Goal: Information Seeking & Learning: Learn about a topic

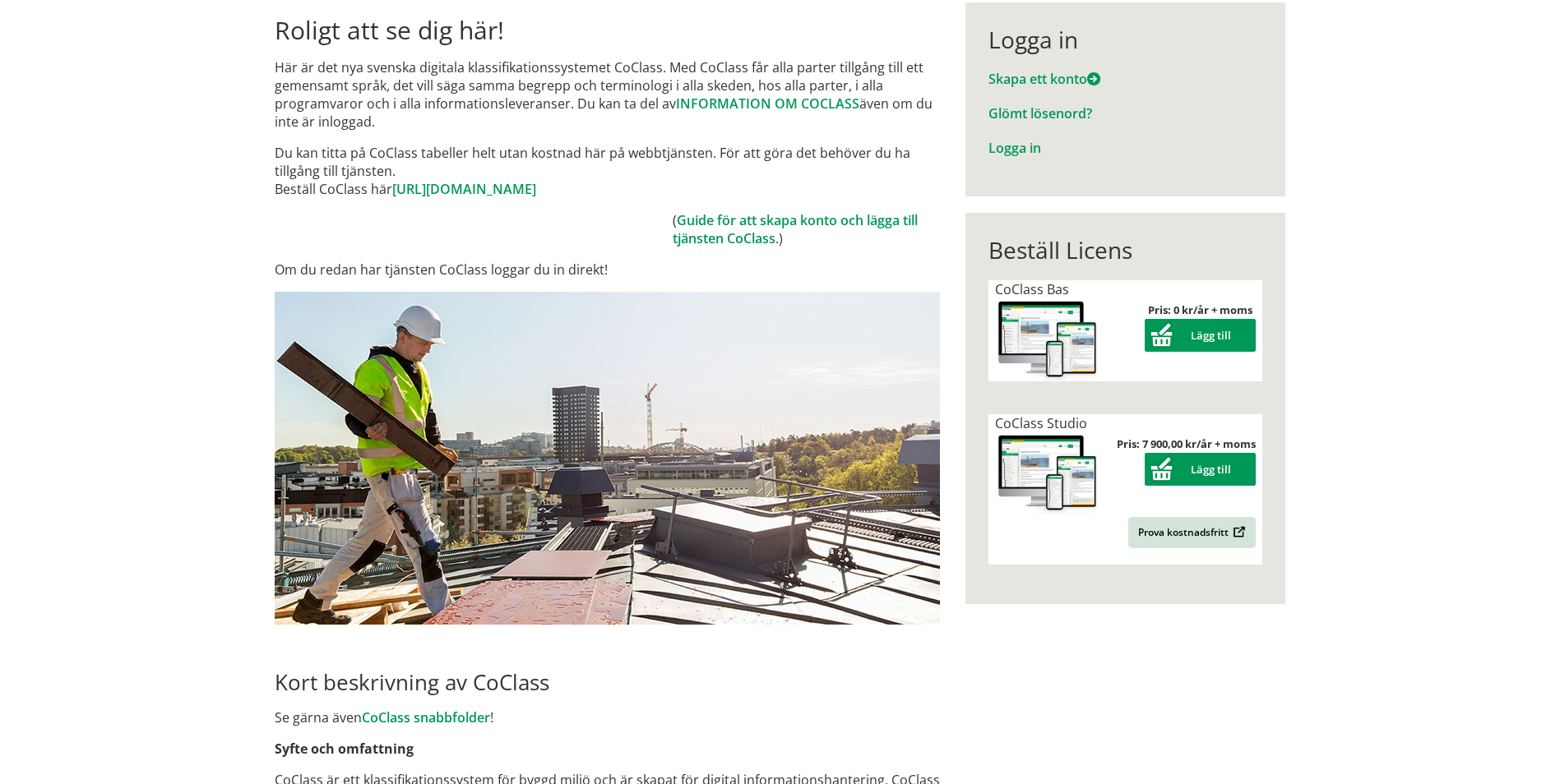
scroll to position [740, 0]
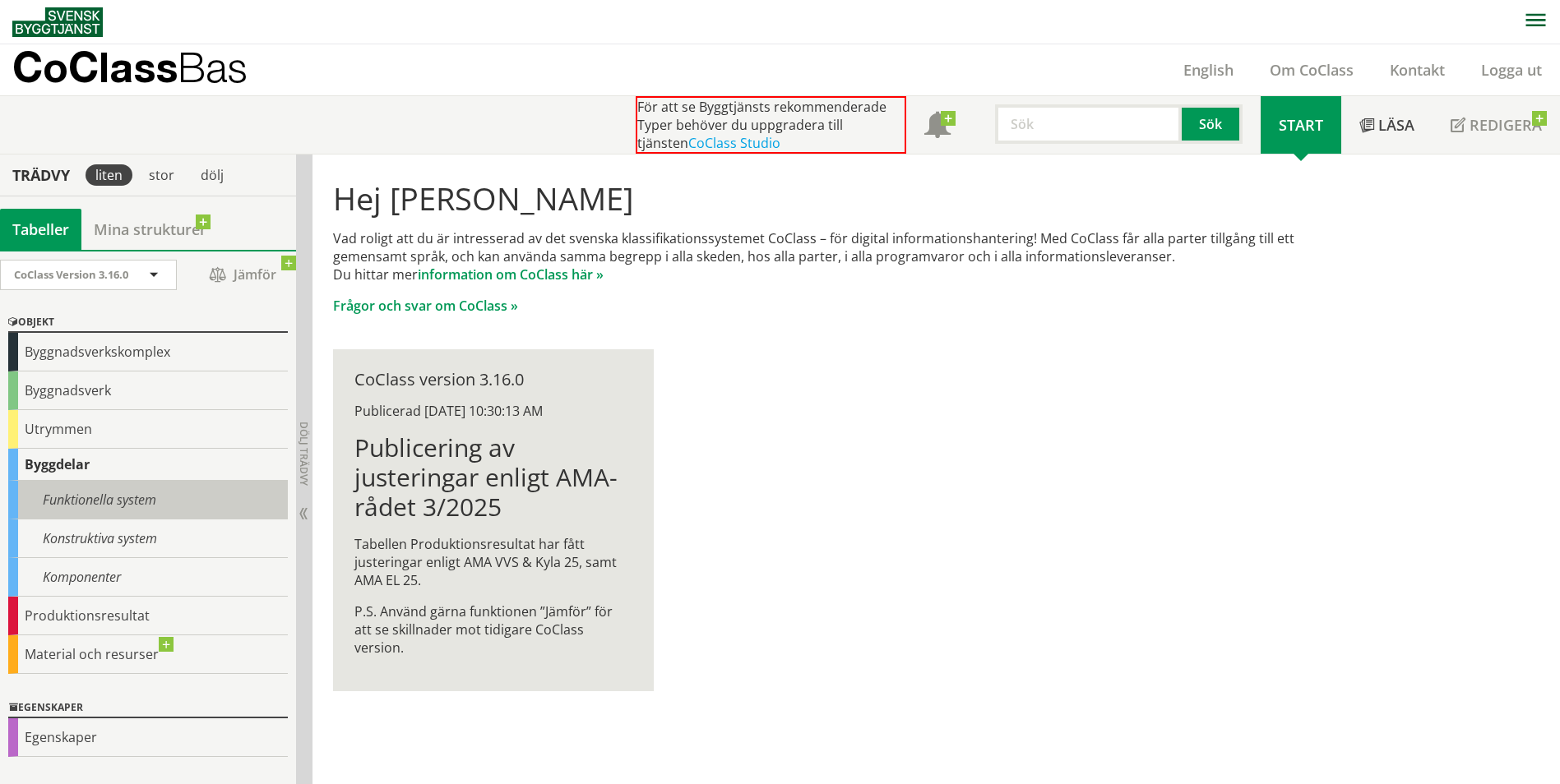
click at [117, 499] on div "Funktionella system" at bounding box center [148, 500] width 280 height 38
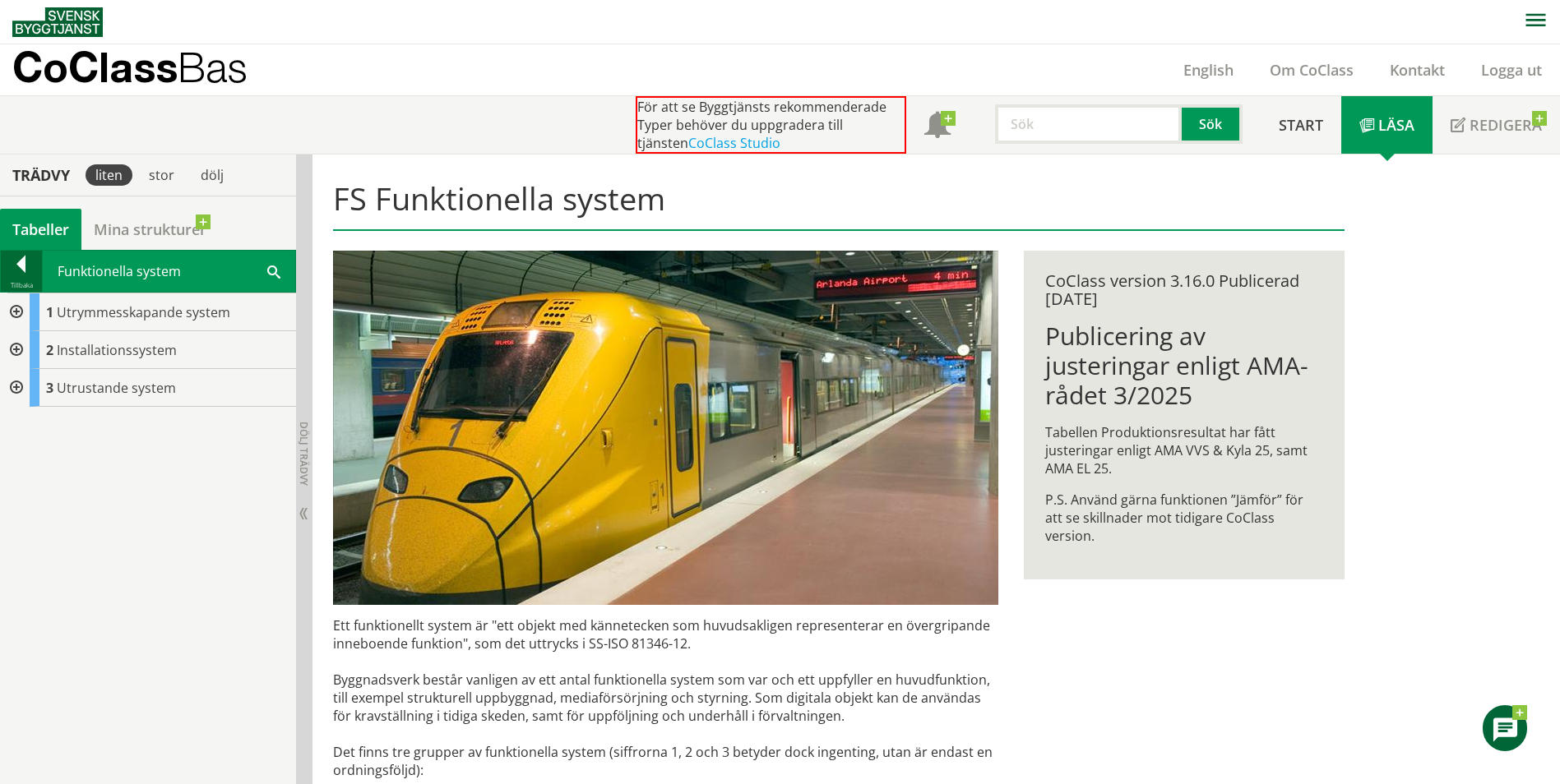
click at [29, 264] on div at bounding box center [21, 267] width 41 height 23
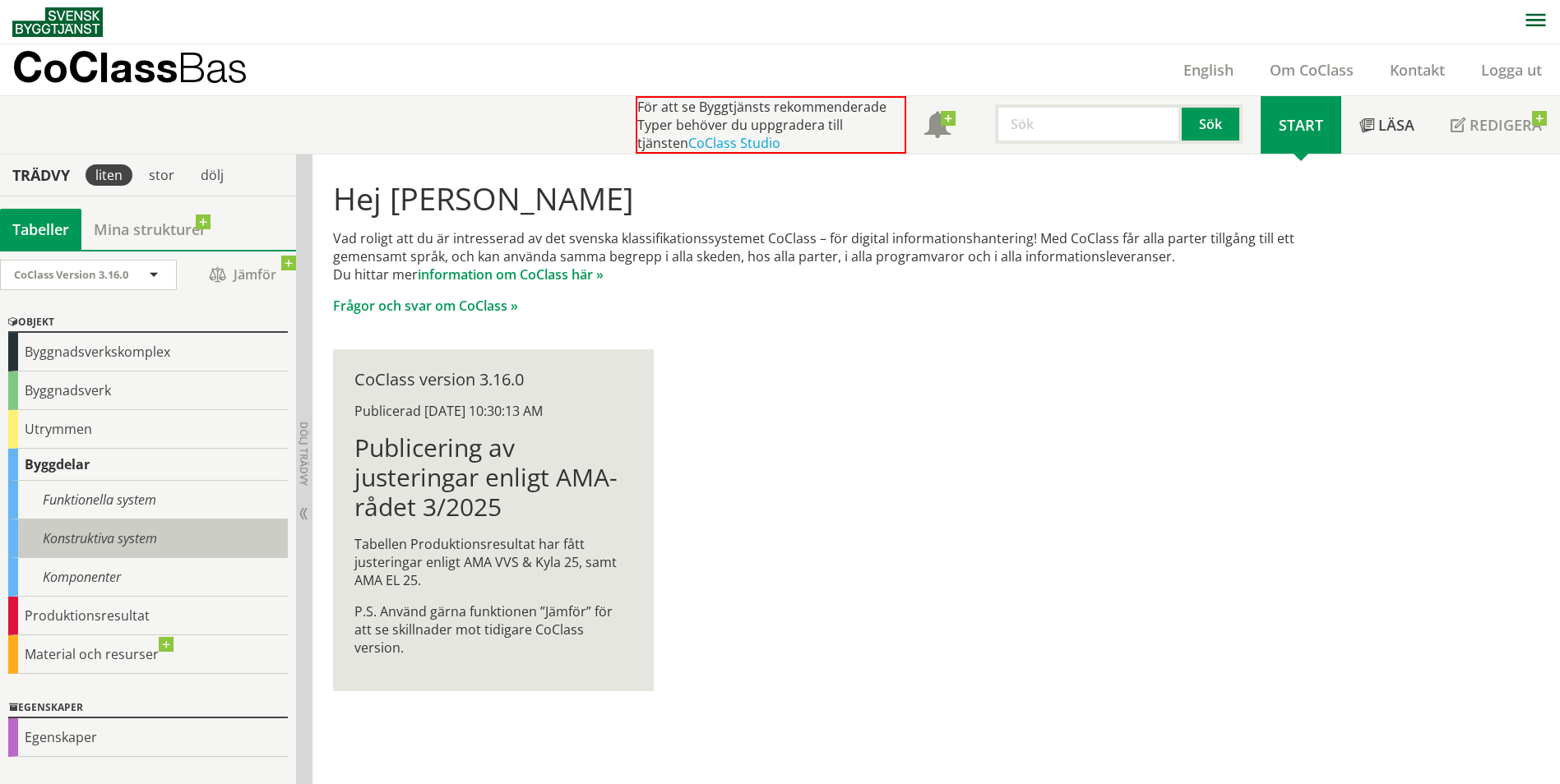
click at [116, 528] on div "Konstruktiva system" at bounding box center [148, 539] width 280 height 38
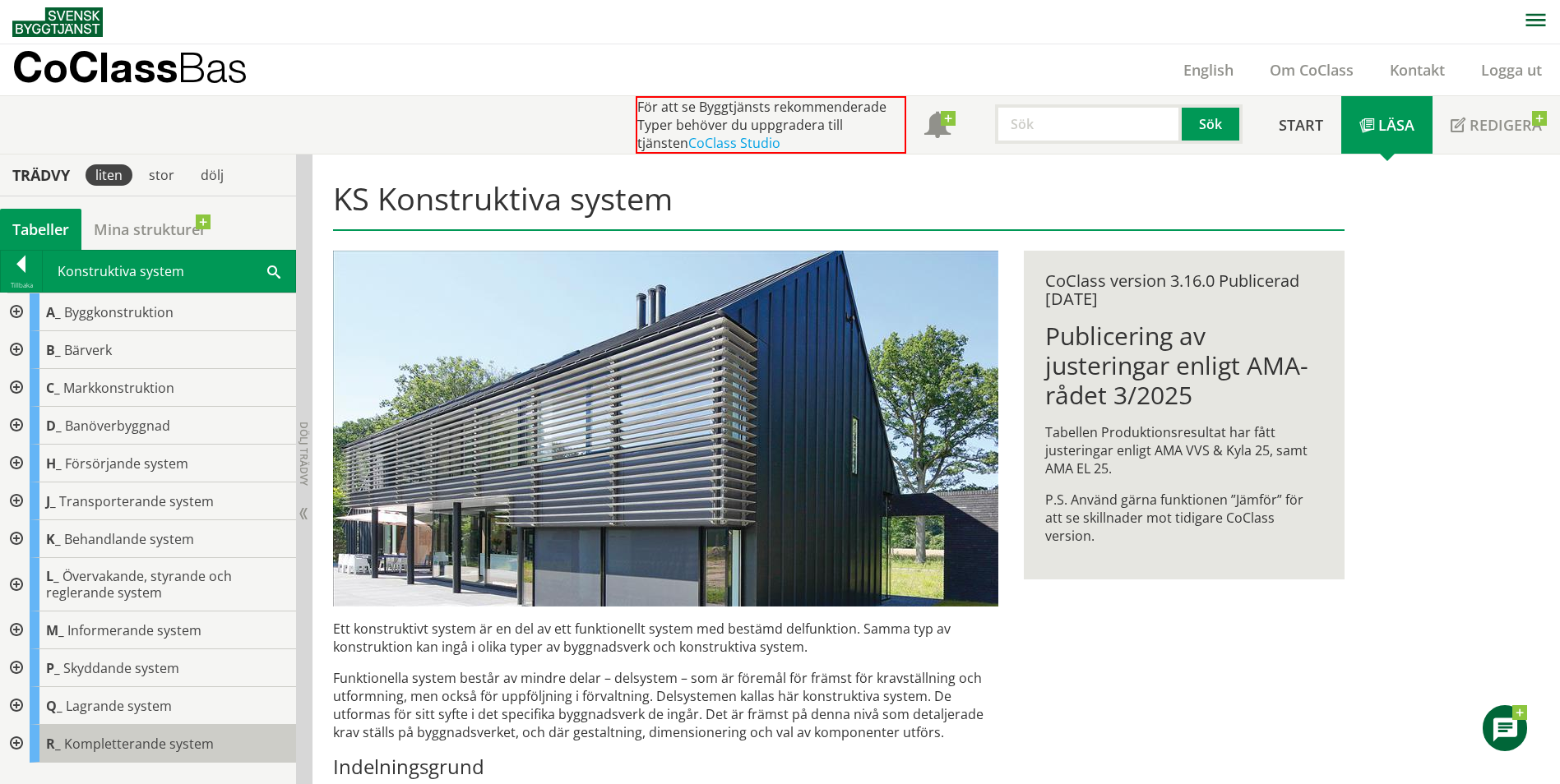
click at [98, 750] on span "Kompletterande system" at bounding box center [139, 744] width 150 height 18
click at [14, 739] on div at bounding box center [14, 744] width 30 height 37
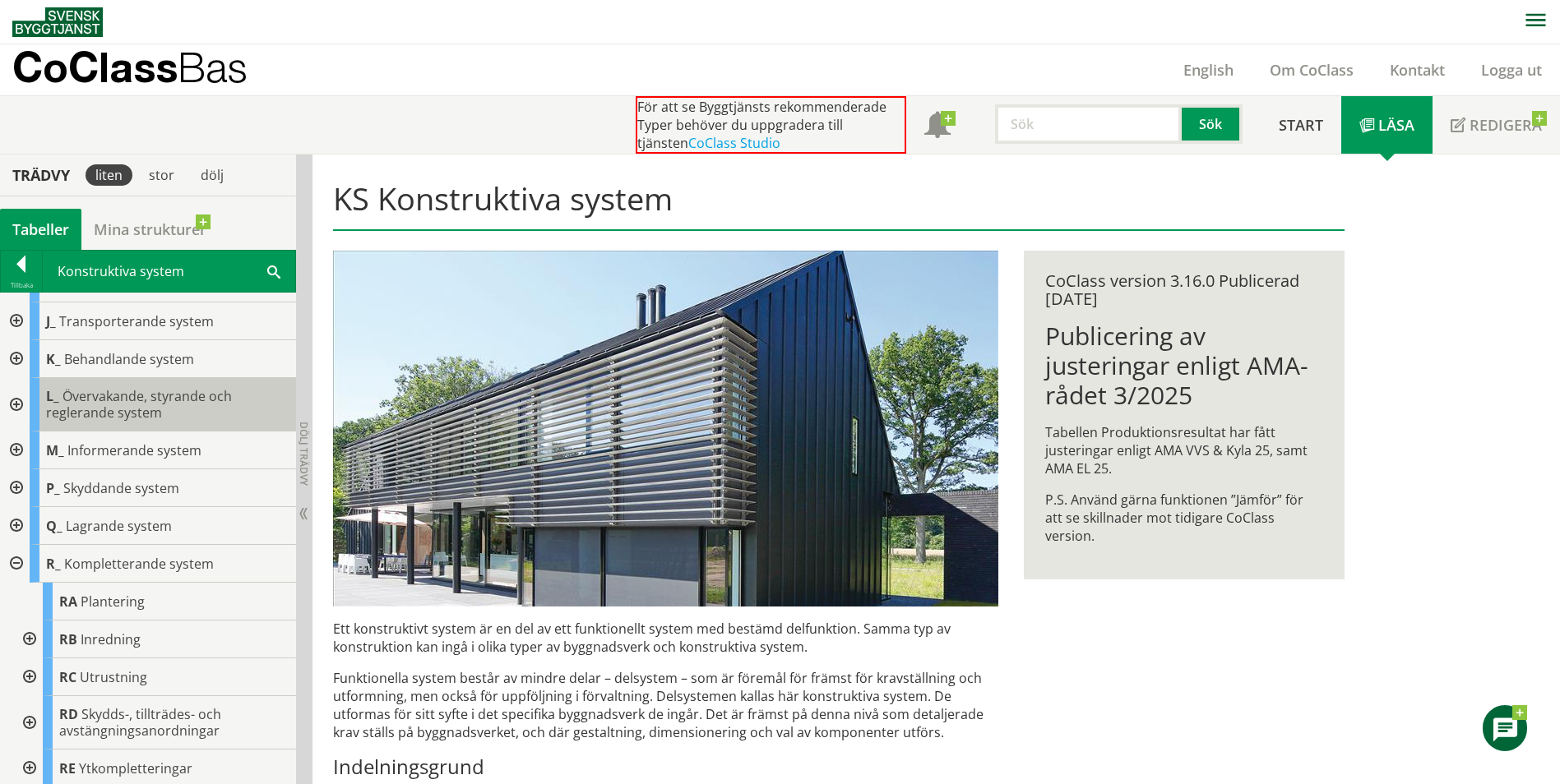
scroll to position [184, 0]
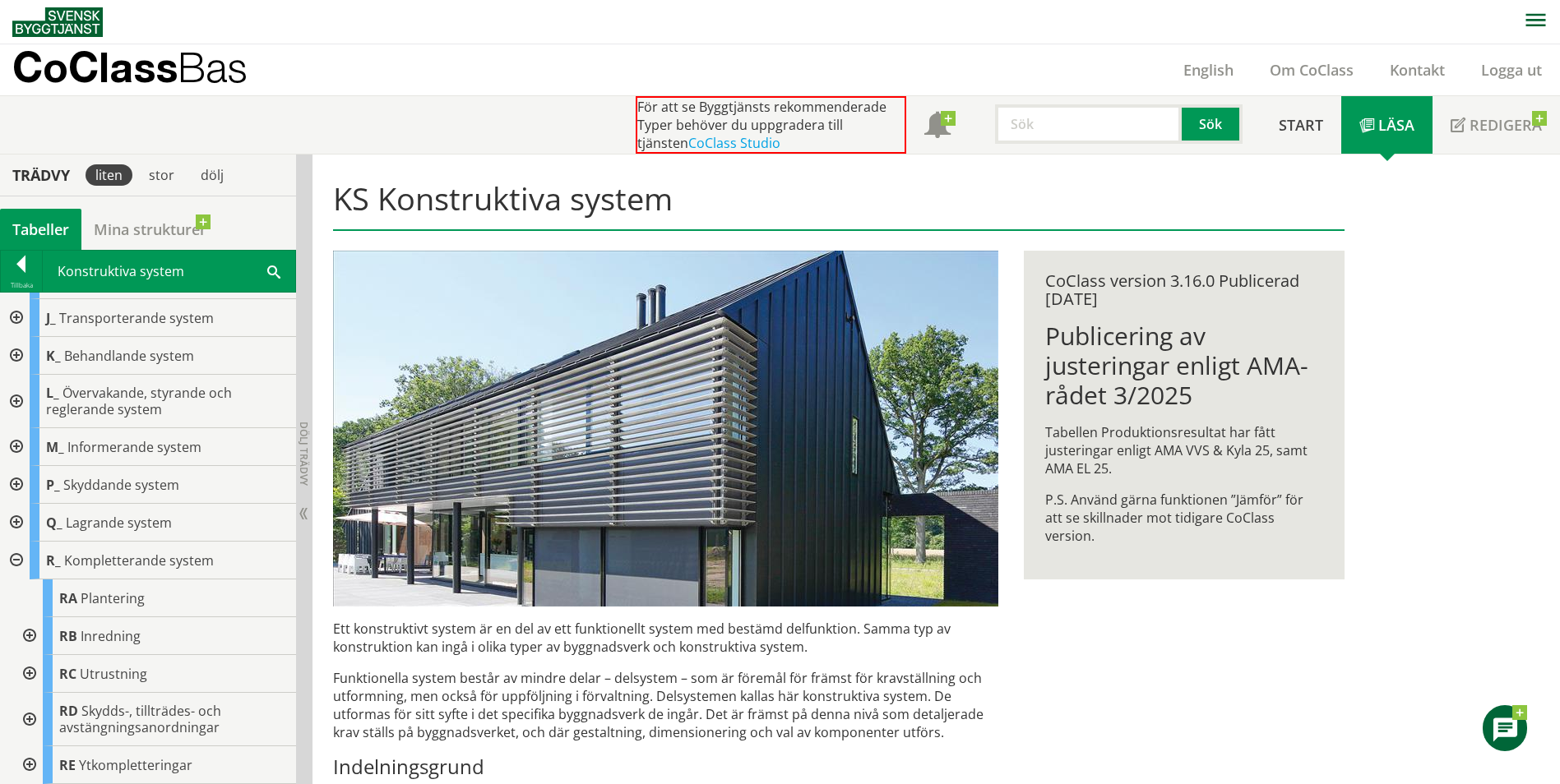
click at [32, 763] on div at bounding box center [28, 765] width 30 height 37
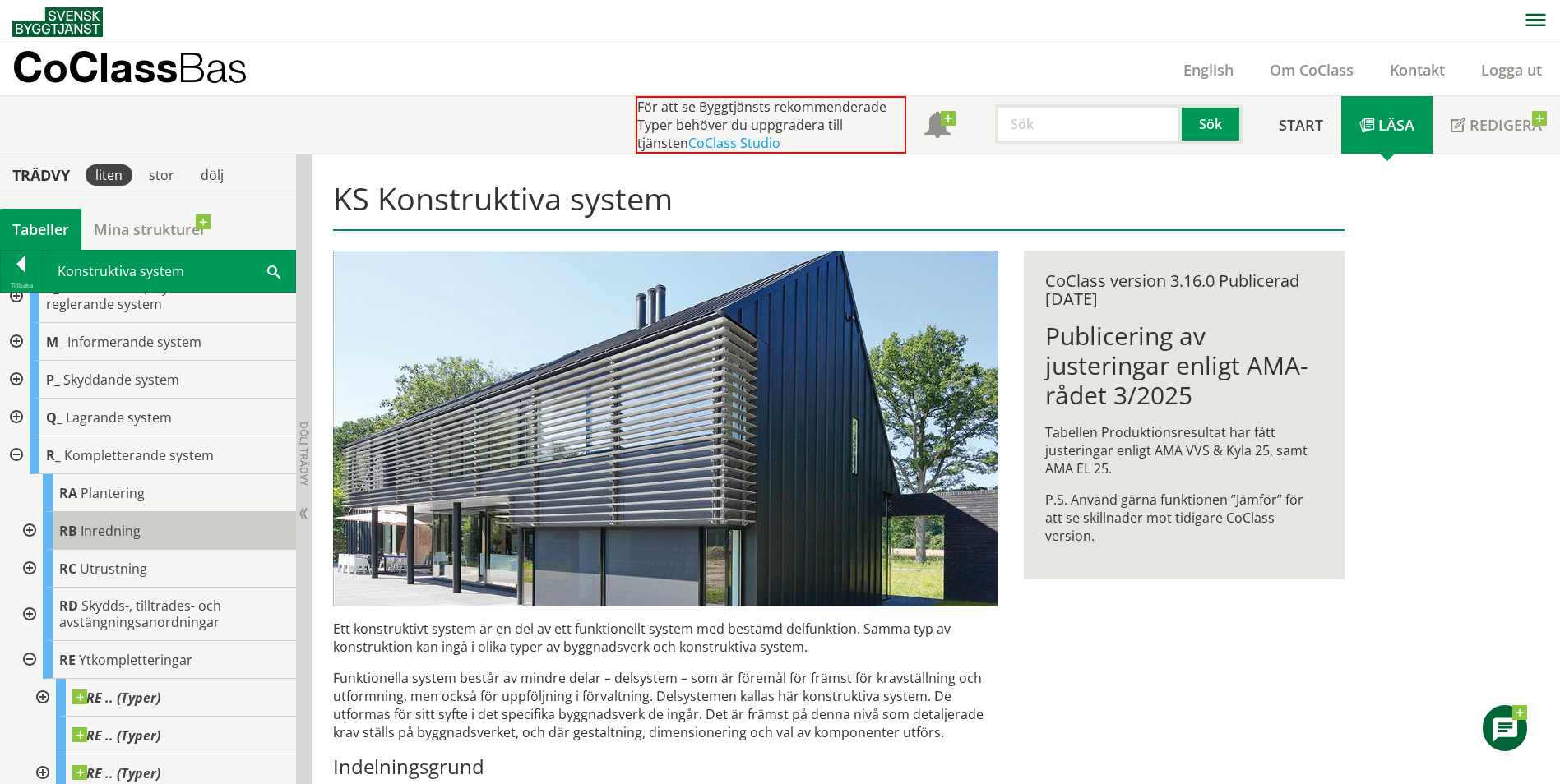
scroll to position [297, 0]
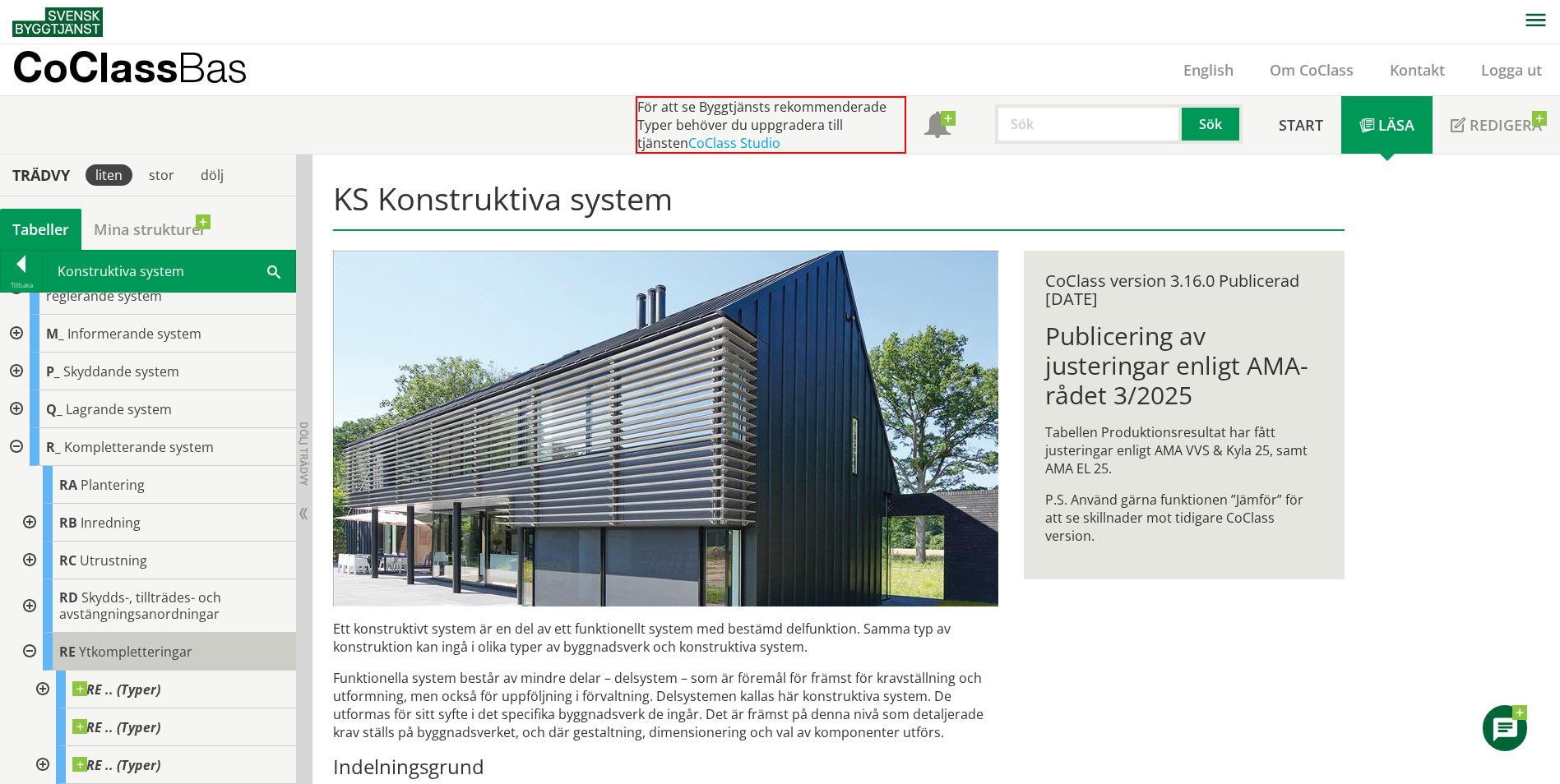
click at [102, 649] on span "Ytkompletteringar" at bounding box center [136, 651] width 113 height 18
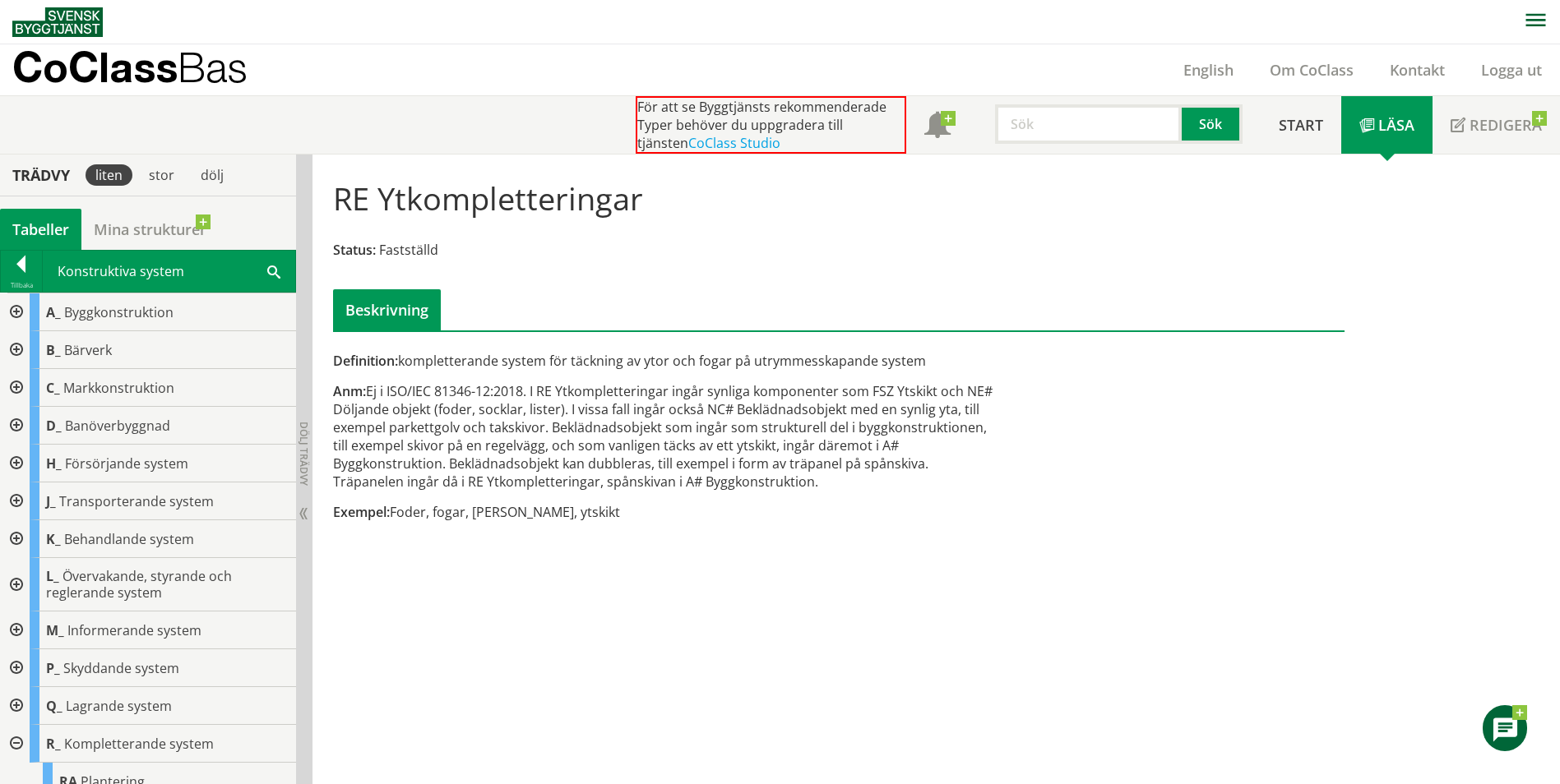
click at [17, 308] on div at bounding box center [14, 311] width 30 height 37
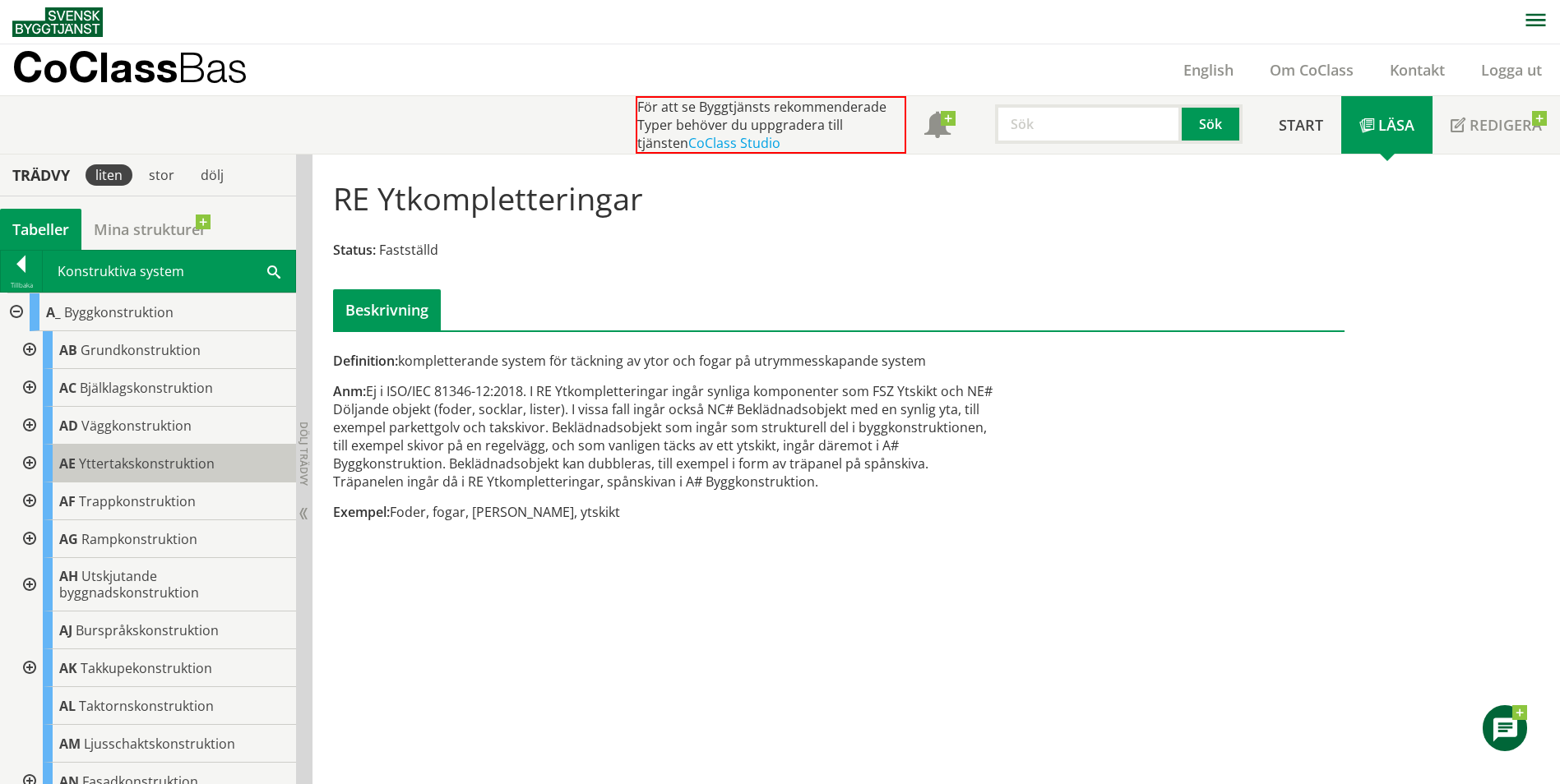
click at [139, 475] on div "AE Yttertakskonstruktion" at bounding box center [168, 463] width 253 height 37
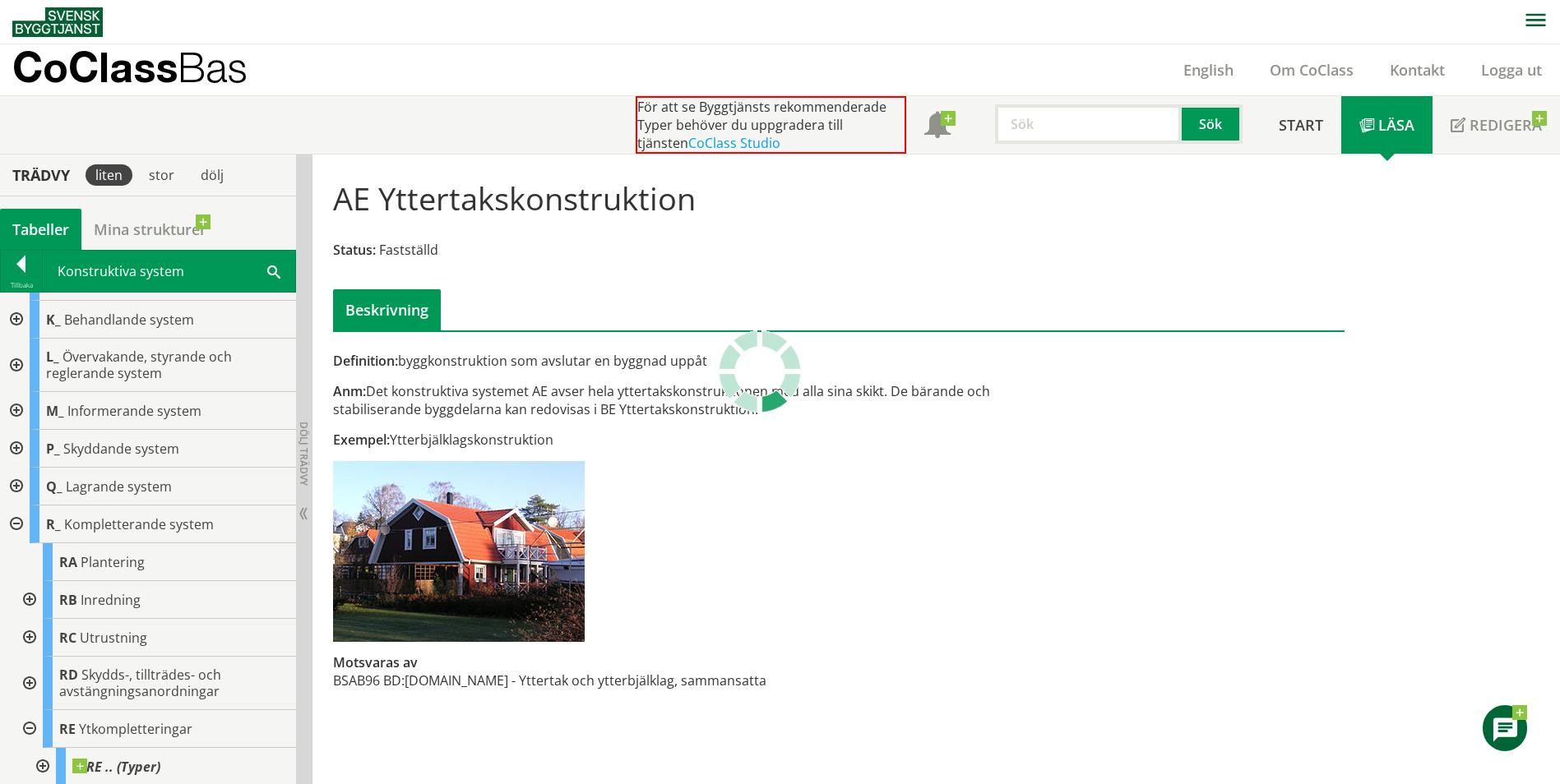
scroll to position [842, 0]
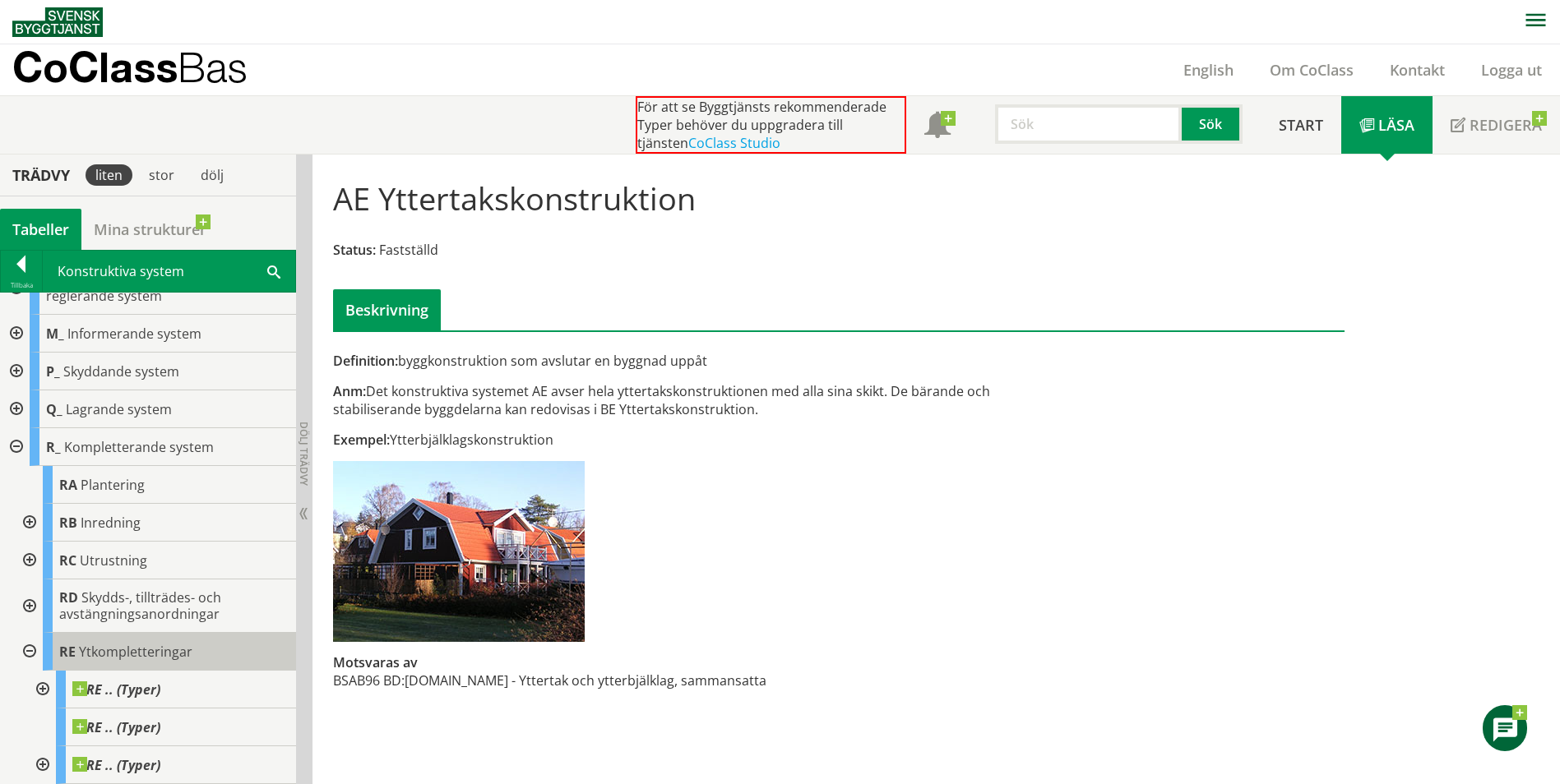
click at [135, 647] on span "Ytkompletteringar" at bounding box center [136, 651] width 113 height 18
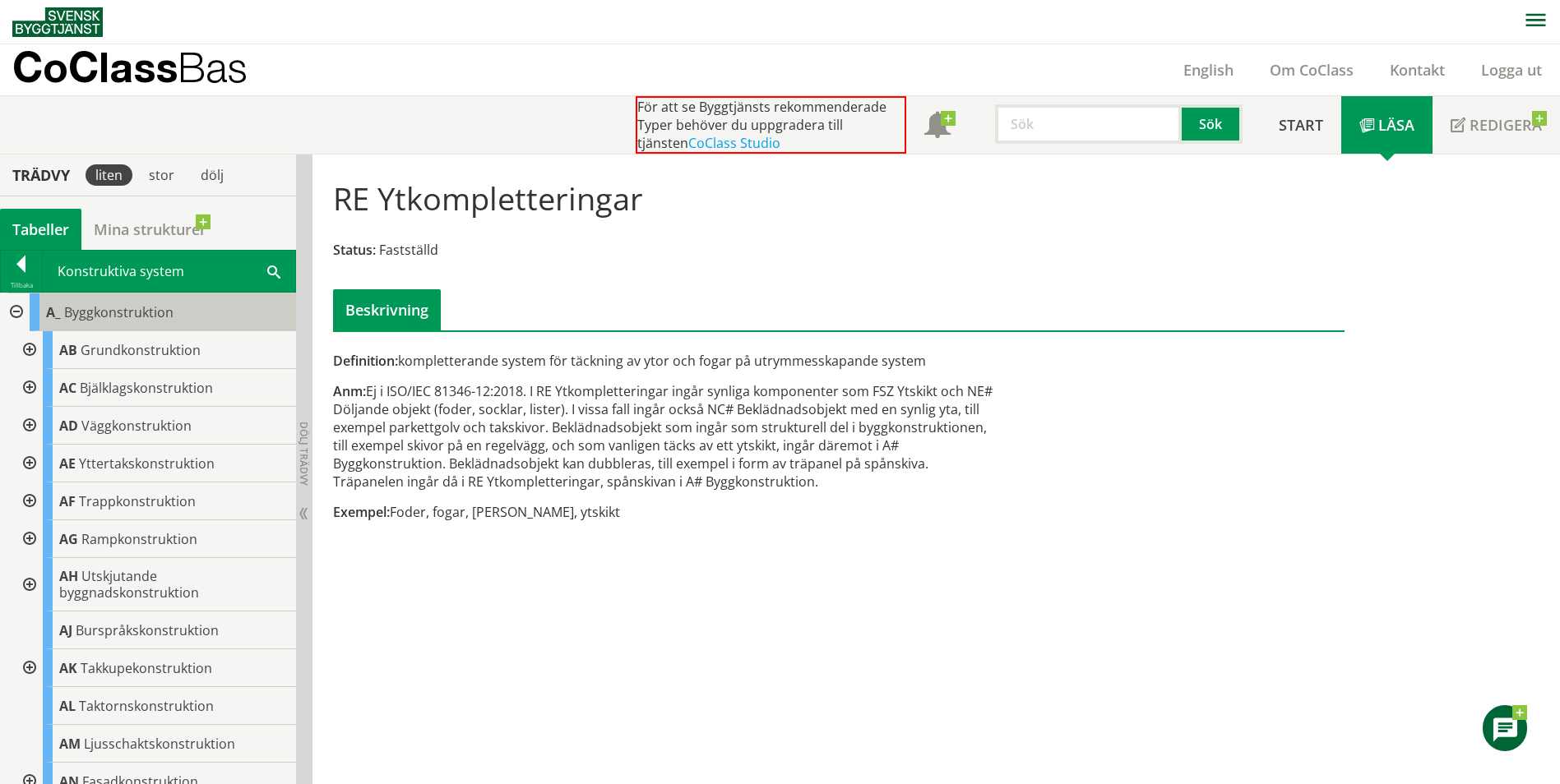
click at [87, 321] on span "Byggkonstruktion" at bounding box center [119, 312] width 110 height 18
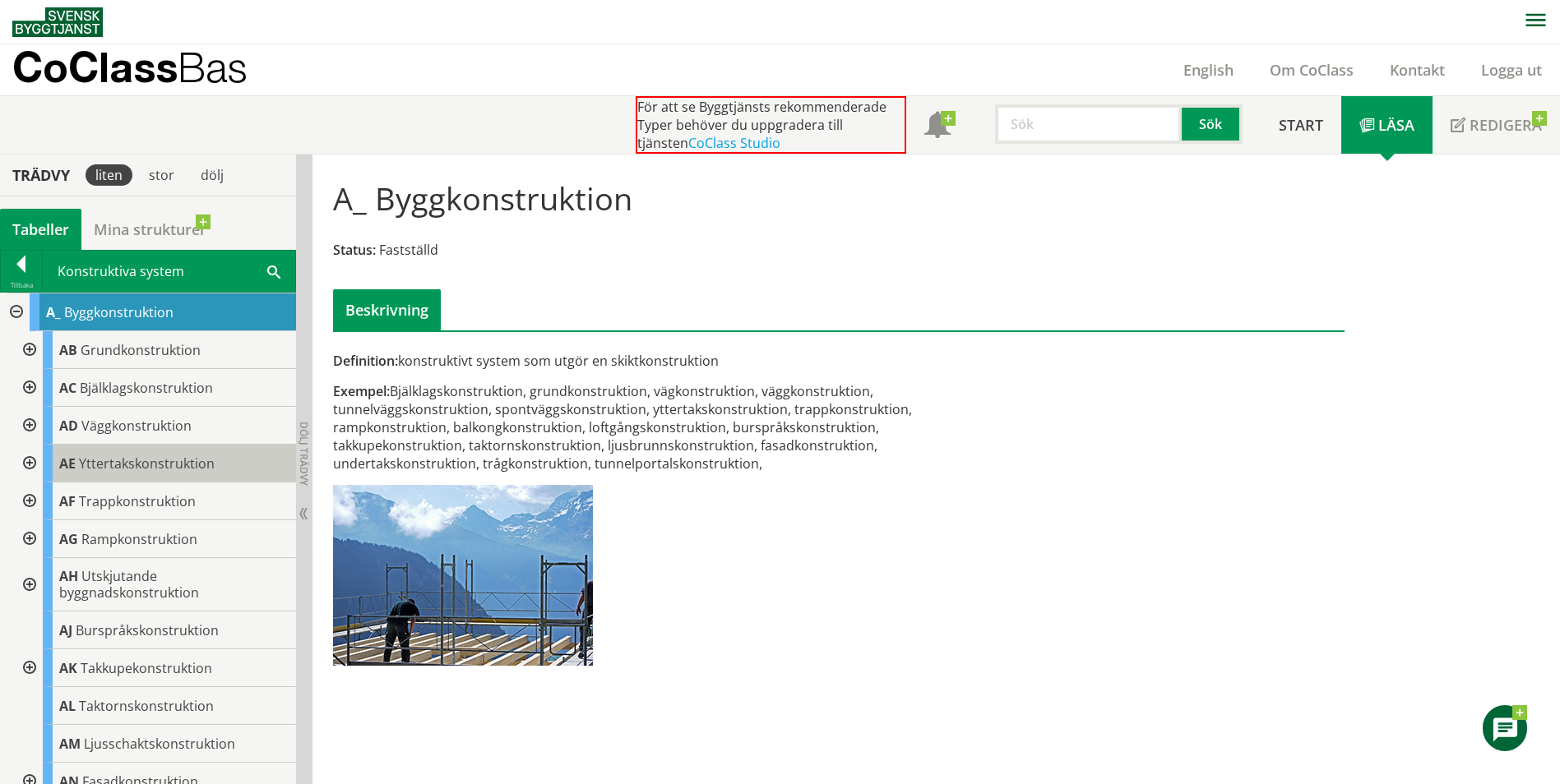
click at [122, 463] on span "Yttertakskonstruktion" at bounding box center [146, 463] width 136 height 18
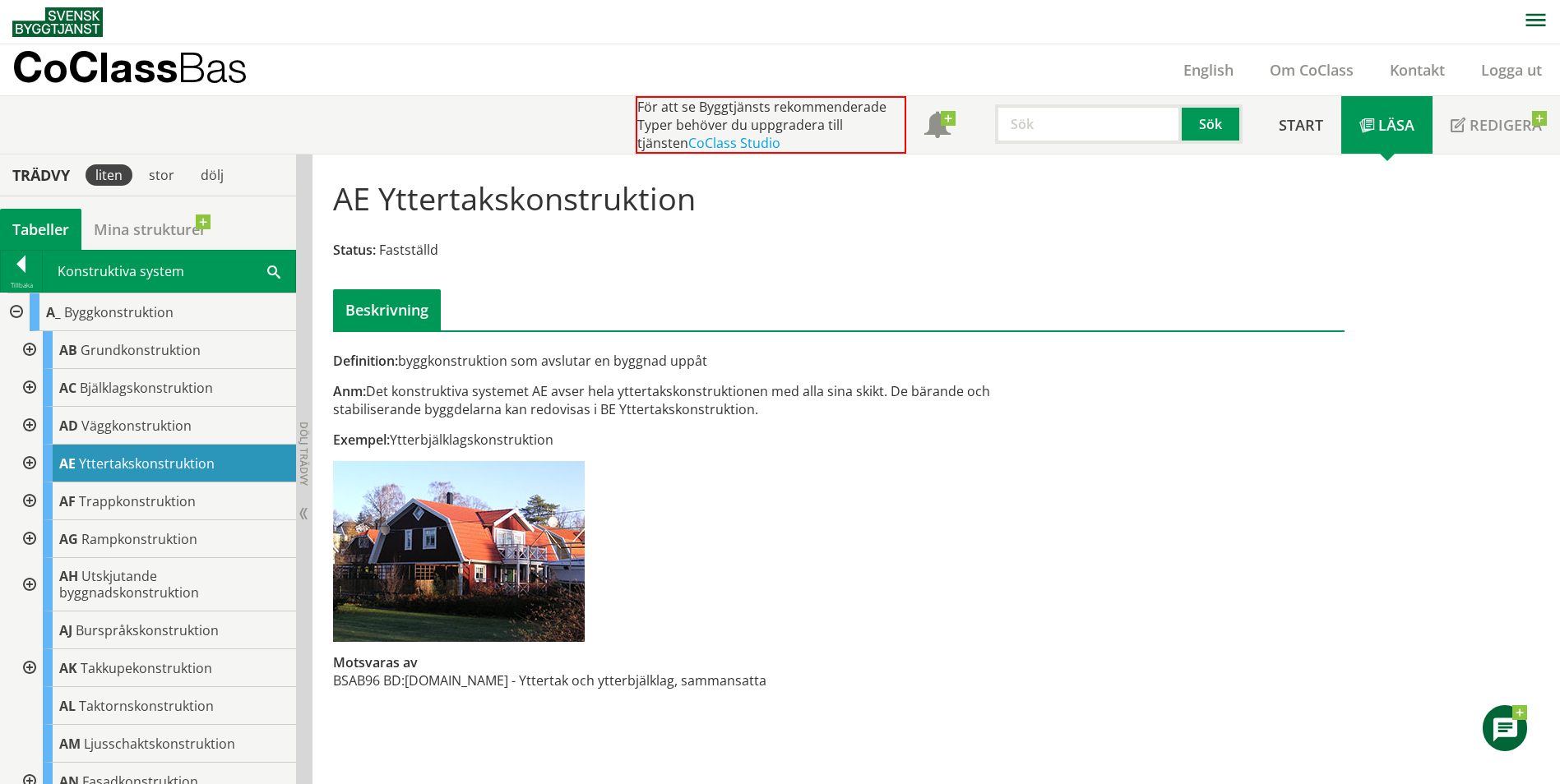
click at [14, 309] on div at bounding box center [14, 311] width 30 height 37
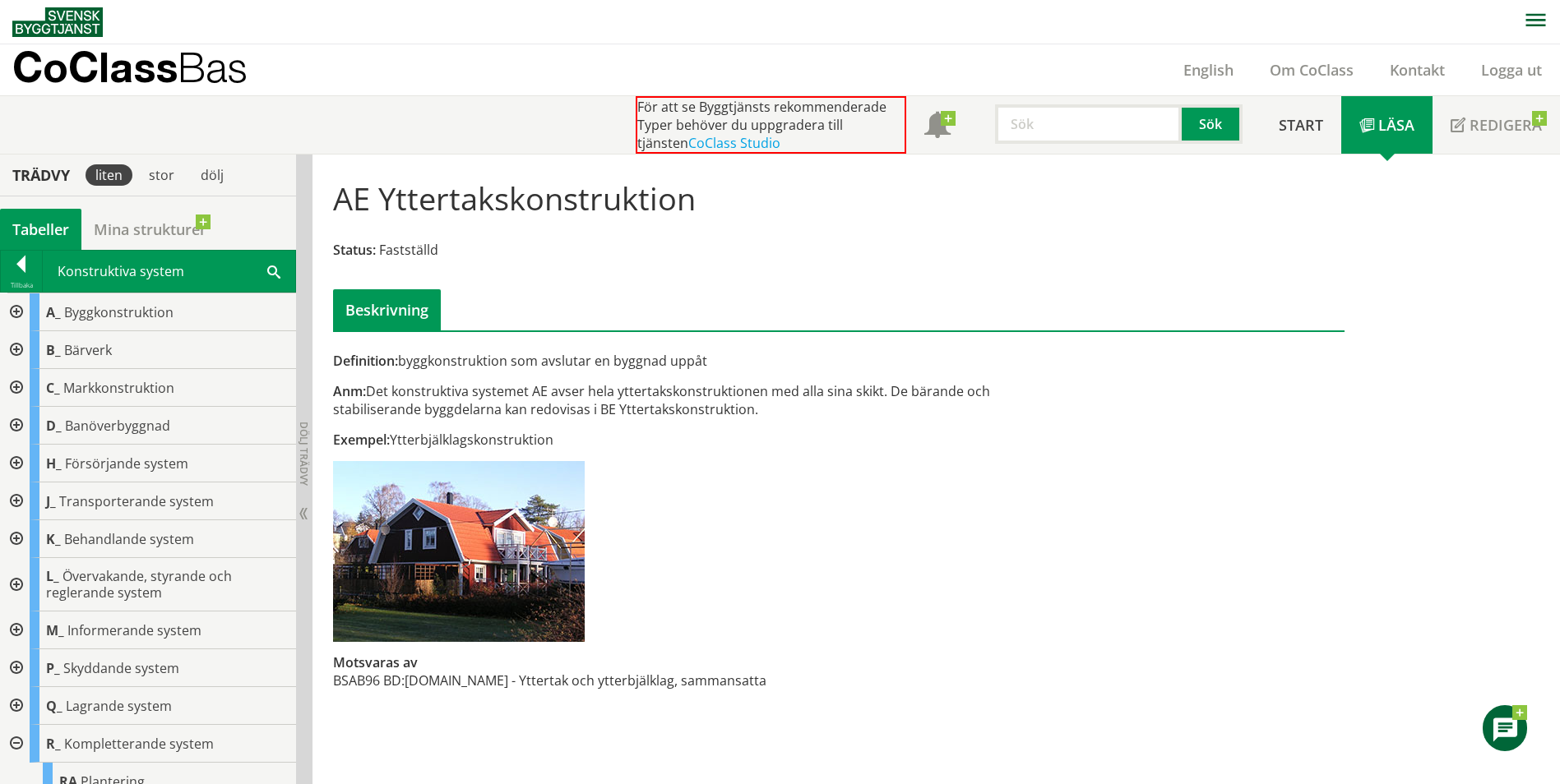
click at [953, 638] on div "Definition: byggkonstruktion som avslutar en byggnad uppåt Anm: Det konstruktiv…" at bounding box center [666, 529] width 691 height 355
